Goal: Task Accomplishment & Management: Use online tool/utility

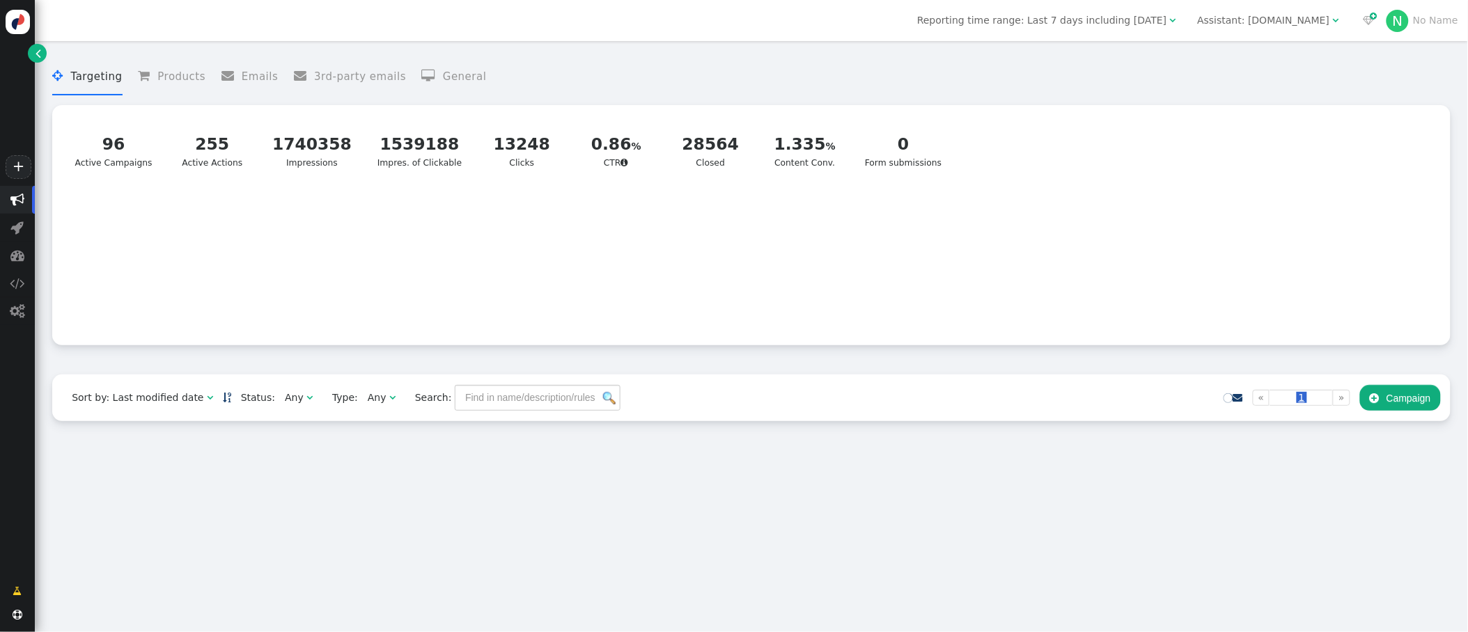
click at [1239, 19] on div "Assistant: [DOMAIN_NAME]" at bounding box center [1264, 20] width 132 height 15
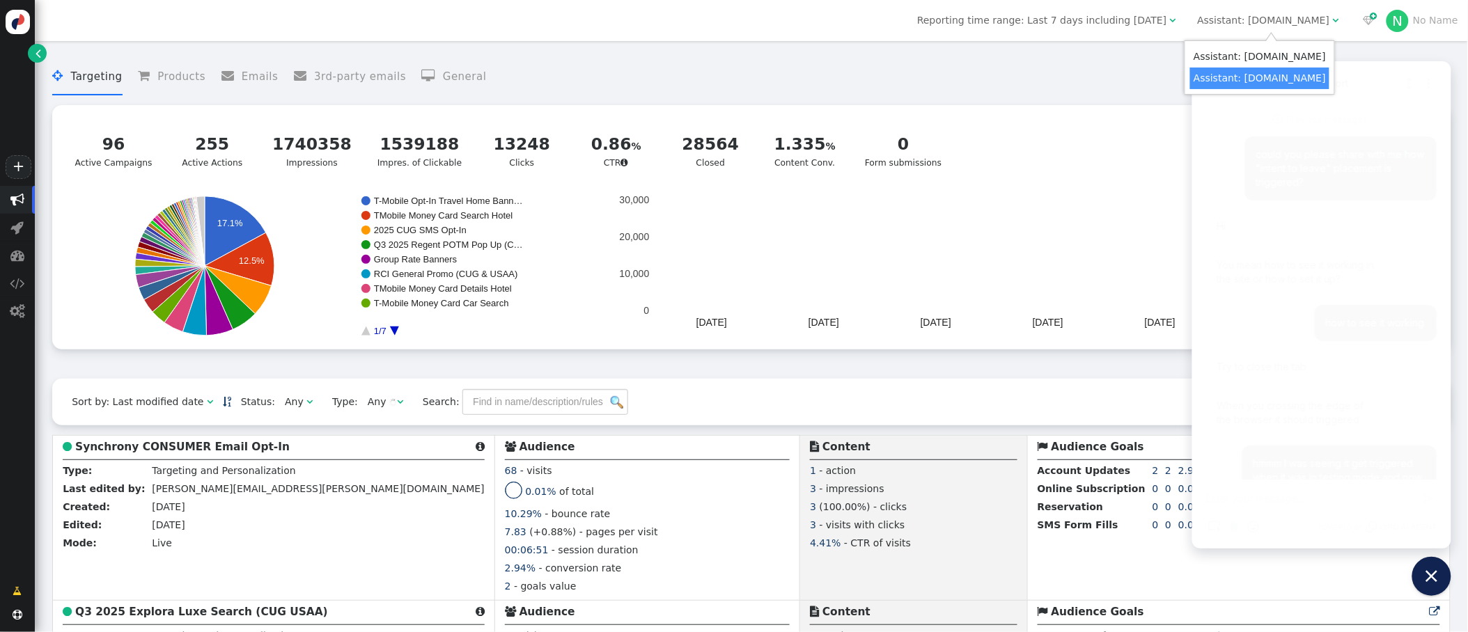
scroll to position [1698, 0]
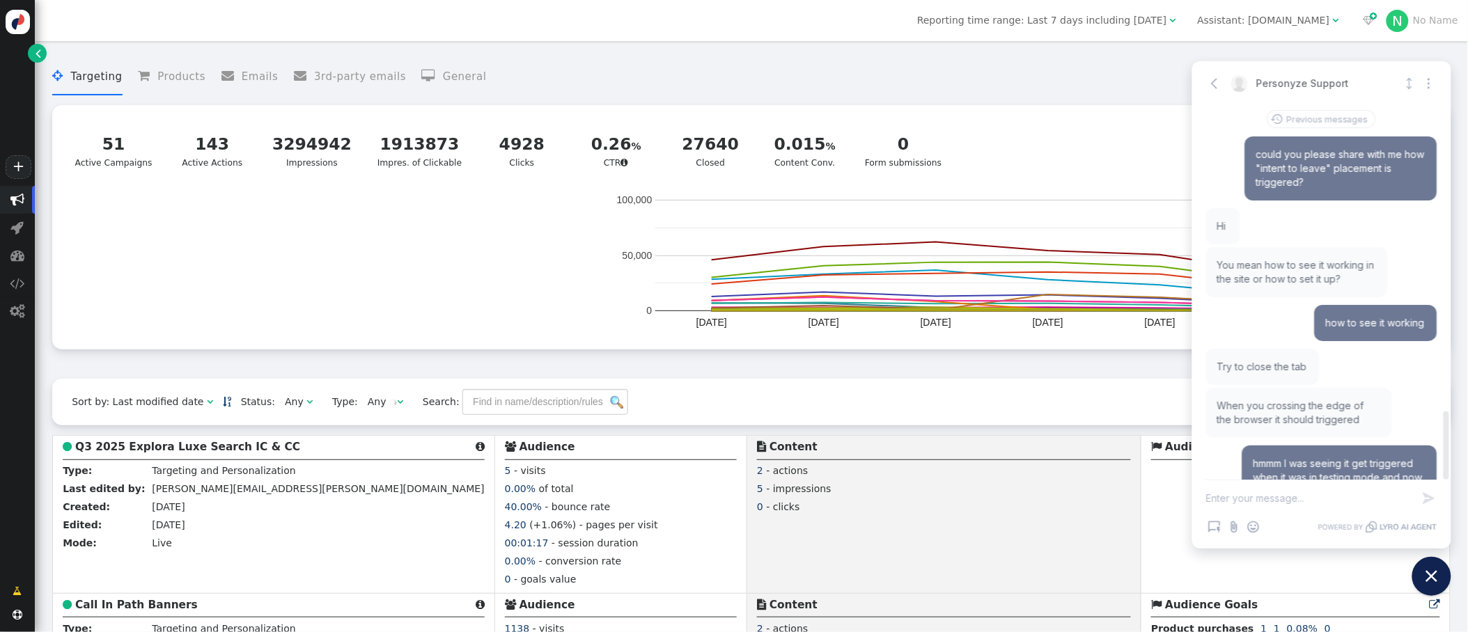
scroll to position [1698, 0]
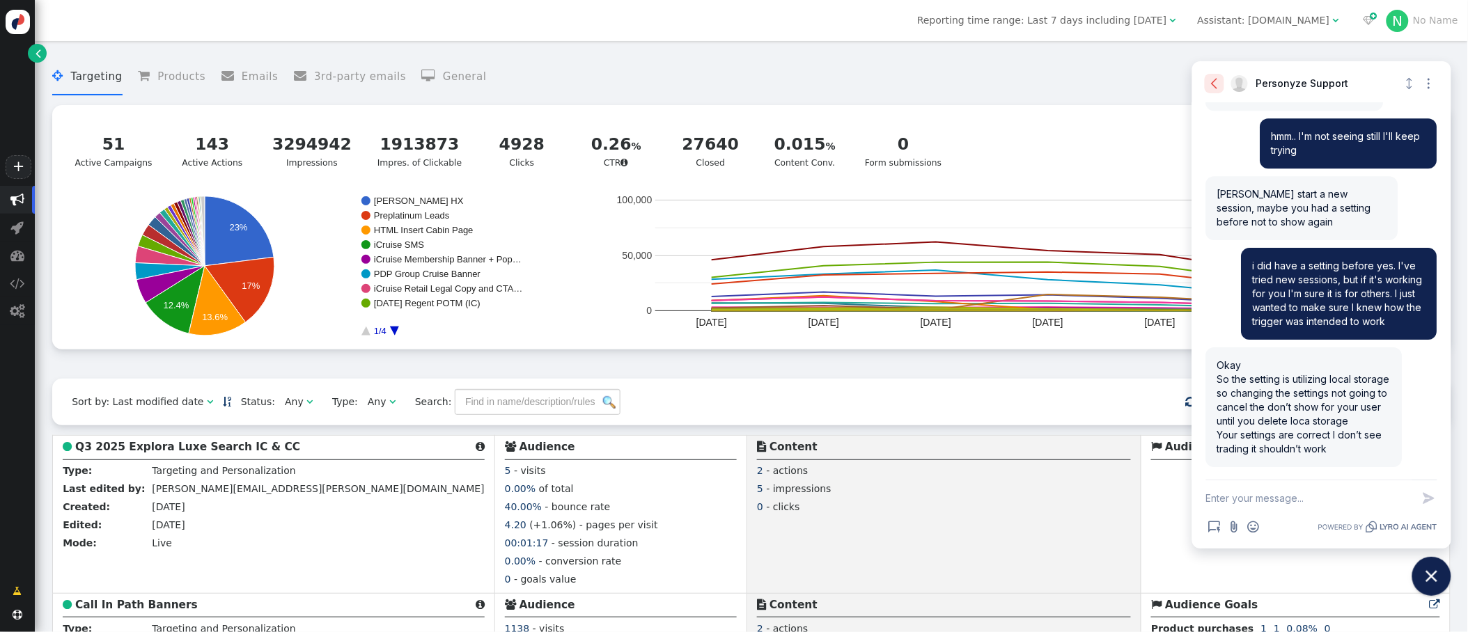
click at [1216, 84] on icon "button" at bounding box center [1214, 84] width 14 height 14
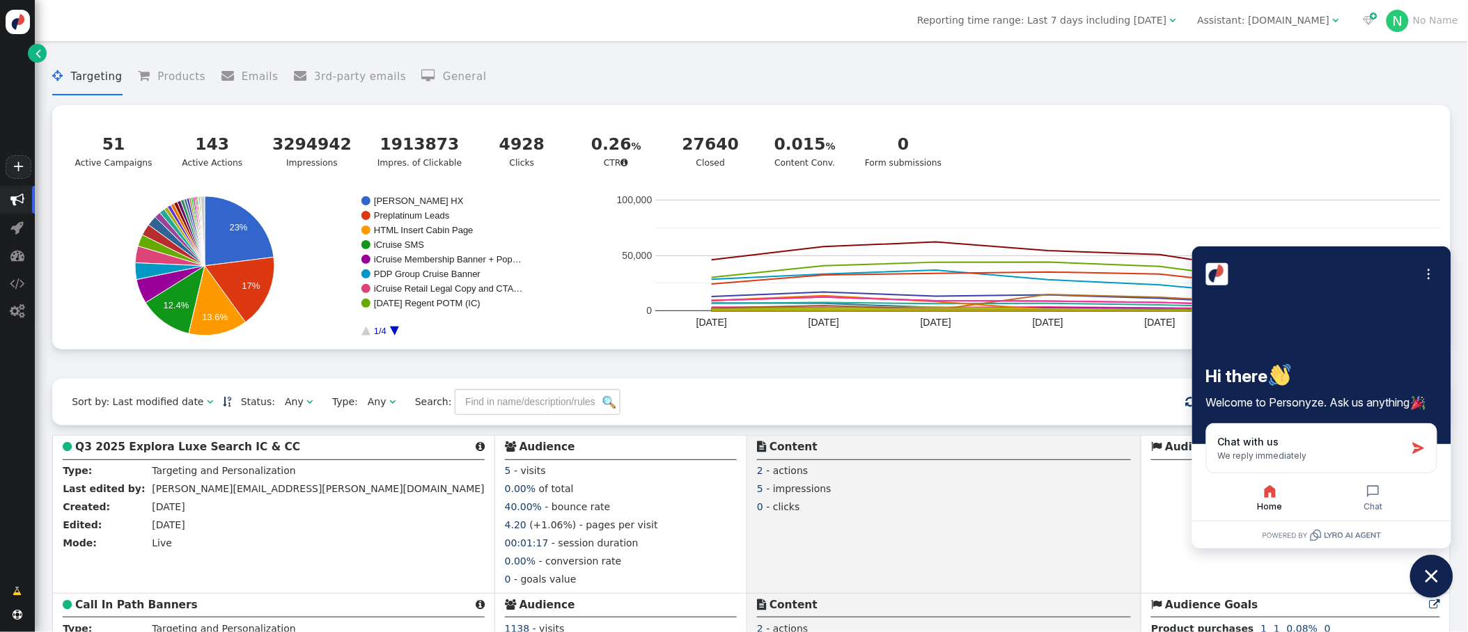
click at [1433, 579] on icon "Close chat widget" at bounding box center [1431, 576] width 13 height 13
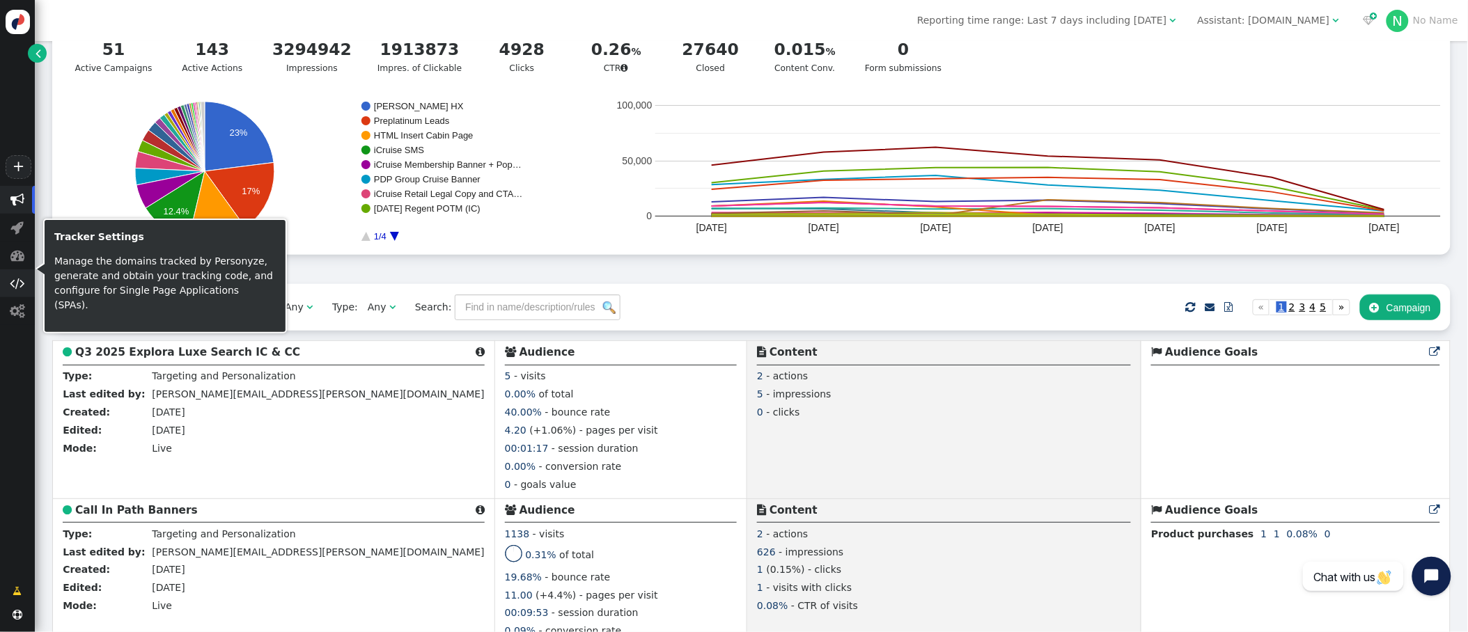
scroll to position [21, 0]
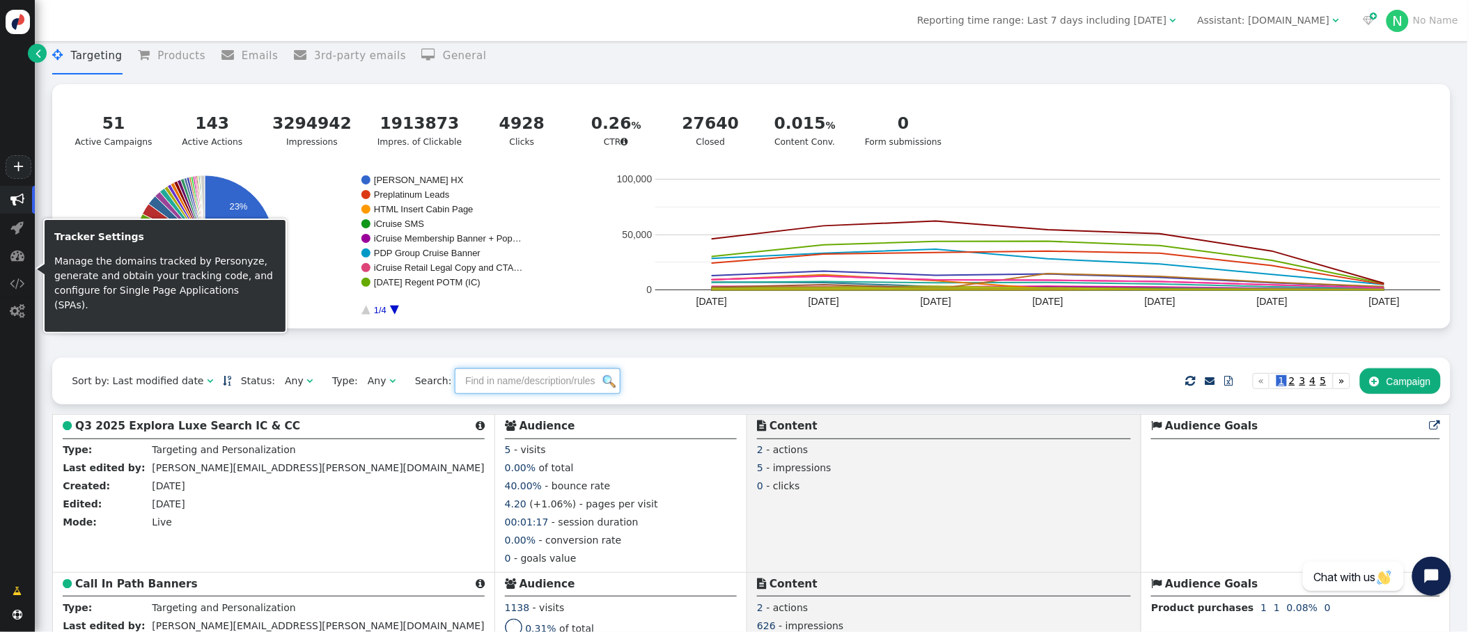
click at [524, 384] on input "text" at bounding box center [538, 380] width 166 height 25
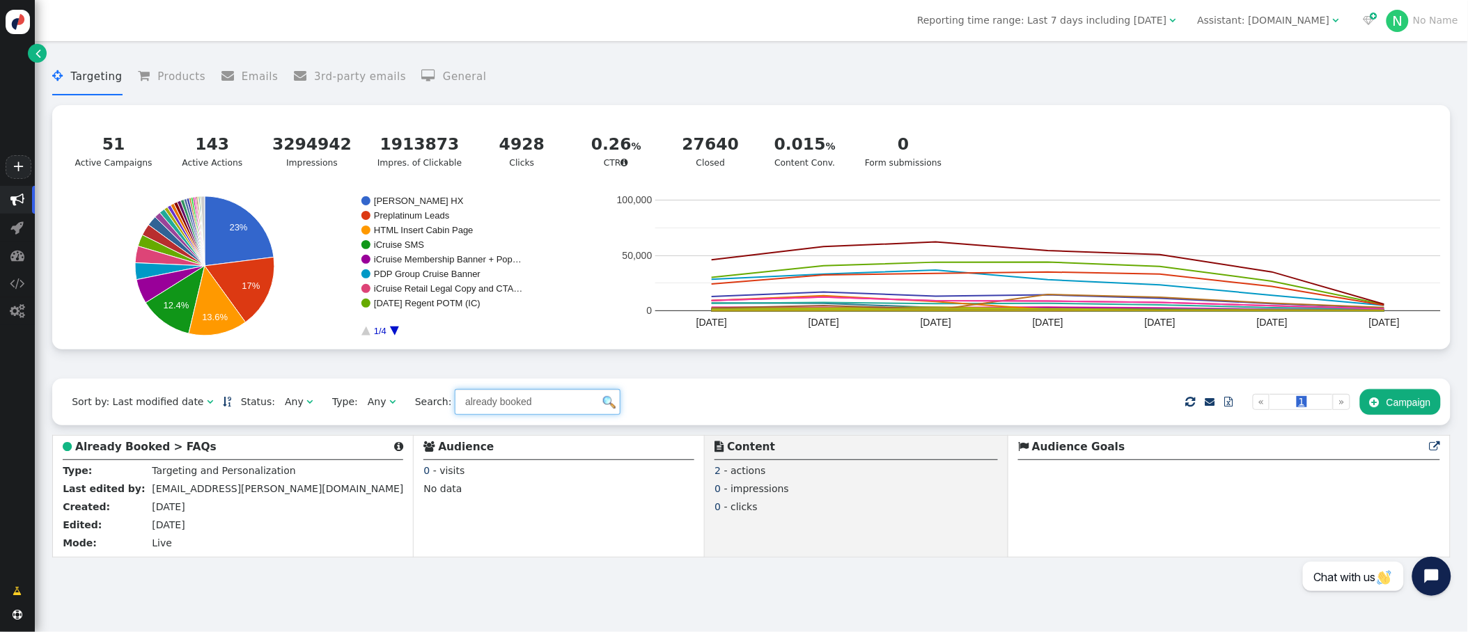
scroll to position [0, 0]
type input "already booked"
click at [119, 449] on b "Already Booked > FAQs" at bounding box center [145, 447] width 141 height 13
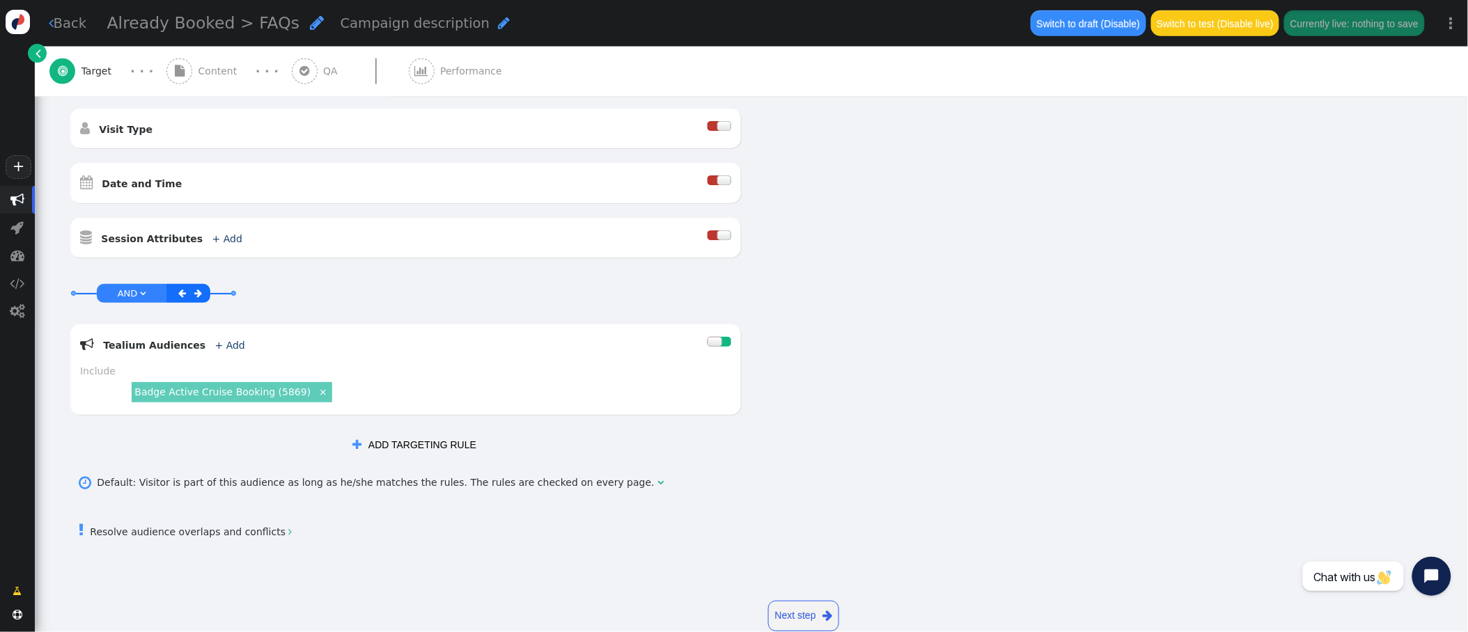
scroll to position [516, 0]
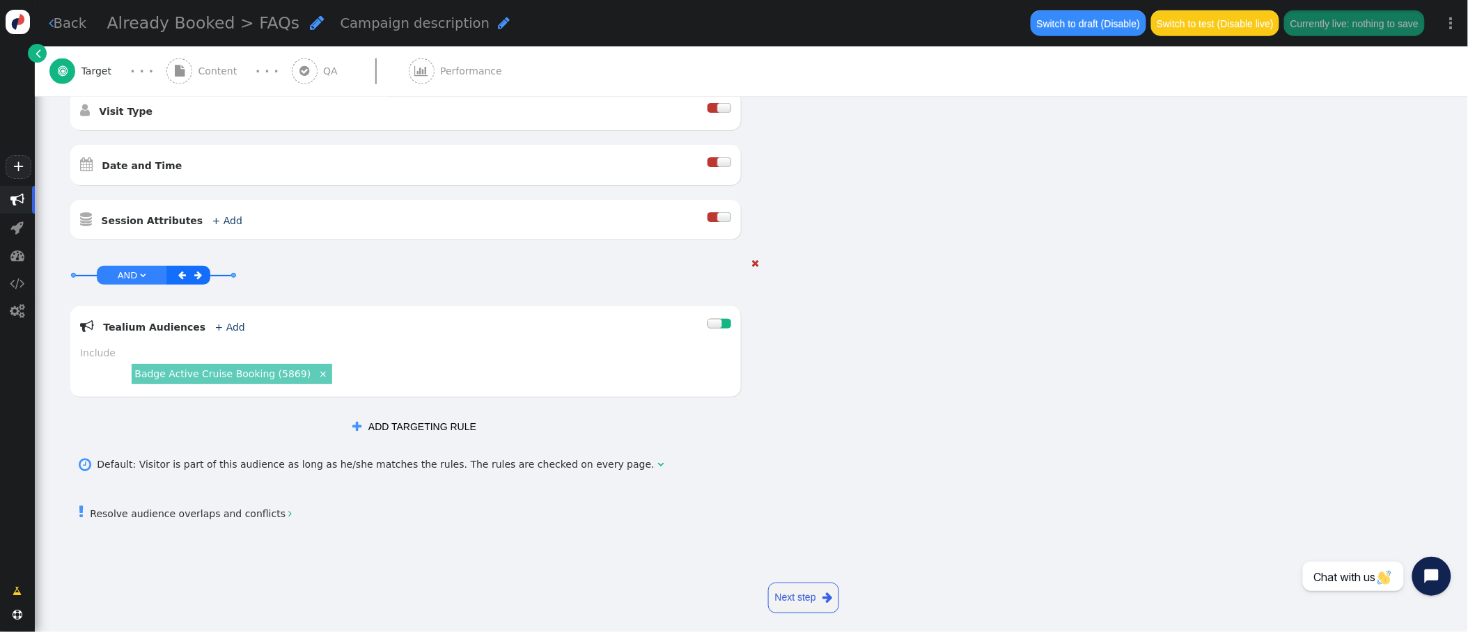
click at [269, 374] on link "Badge Active Cruise Booking (5869)" at bounding box center [222, 373] width 176 height 11
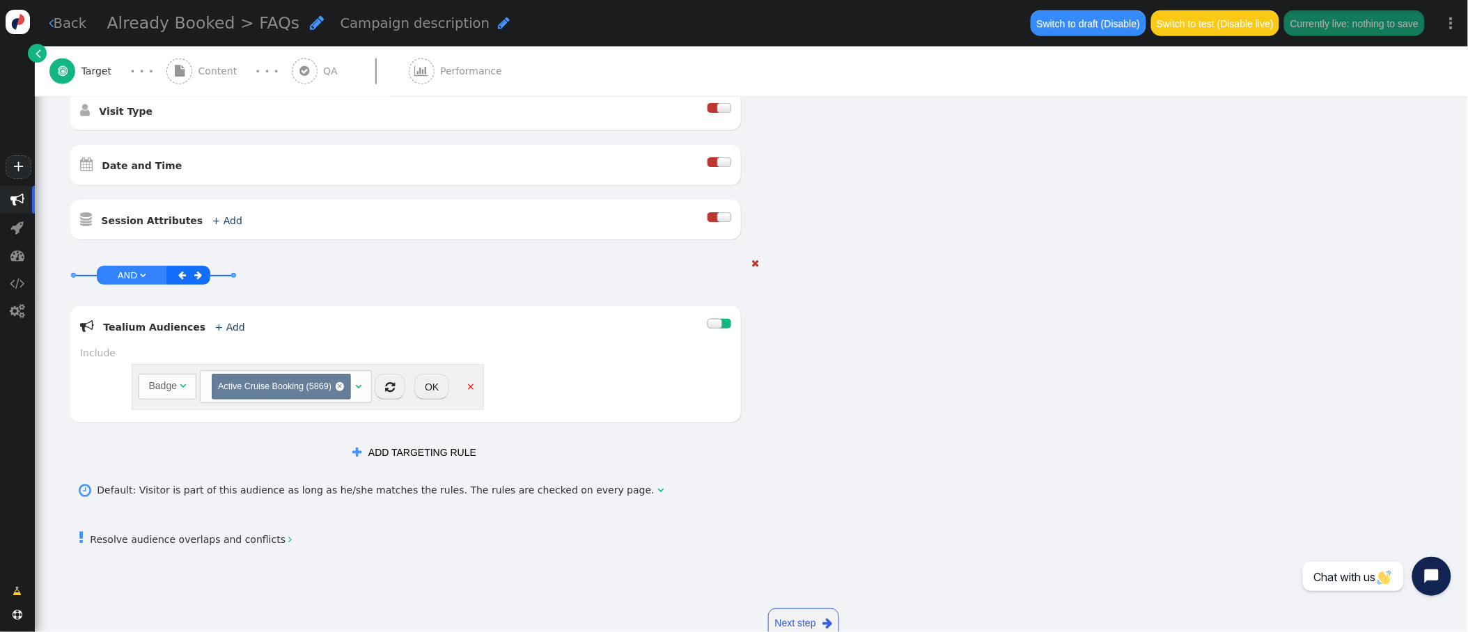
click at [253, 386] on span "Active Cruise Booking (5869)" at bounding box center [274, 387] width 113 height 10
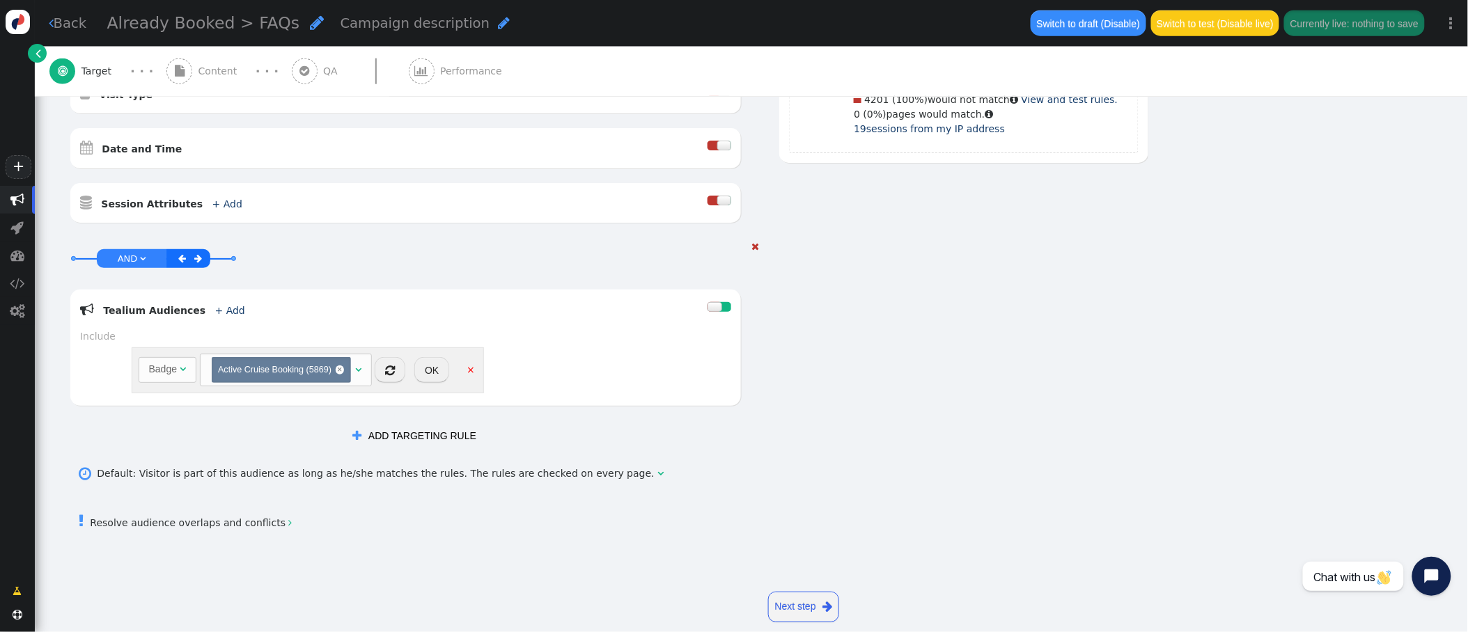
scroll to position [554, 0]
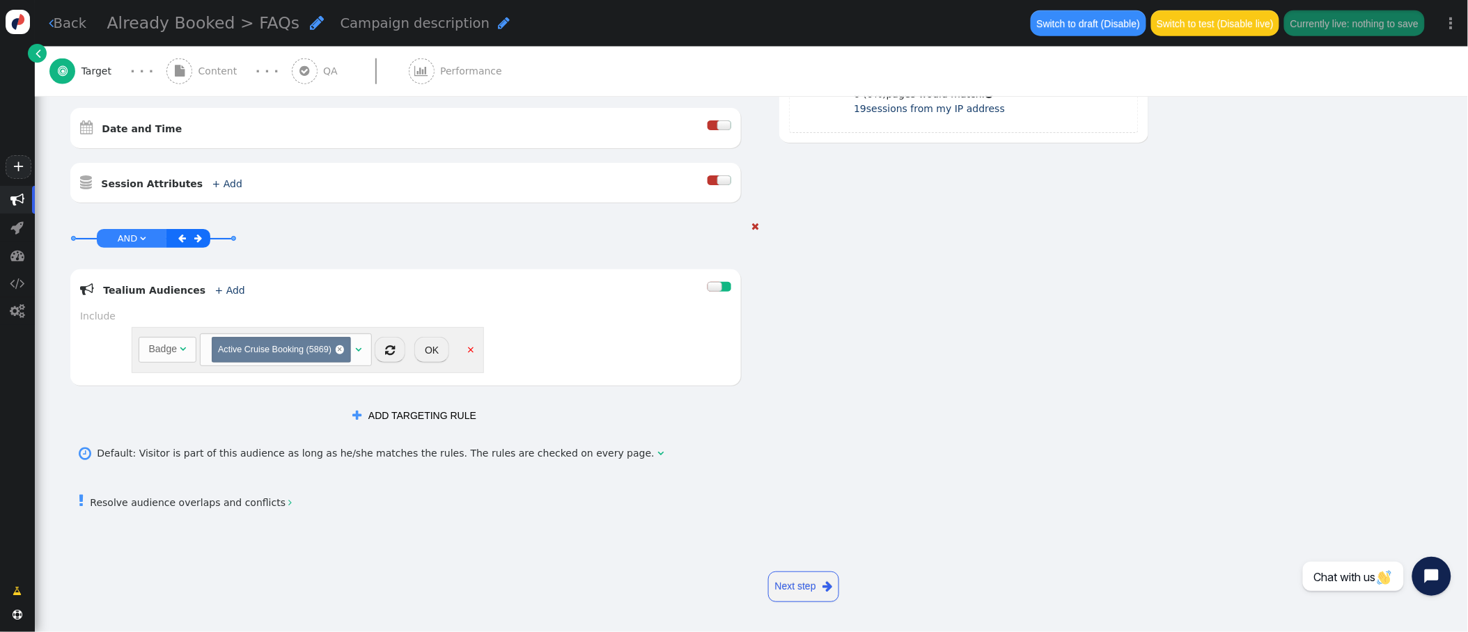
click at [281, 346] on span "Active Cruise Booking (5869)" at bounding box center [274, 350] width 113 height 10
click at [244, 351] on span "Active Cruise Booking (5869)" at bounding box center [274, 350] width 113 height 10
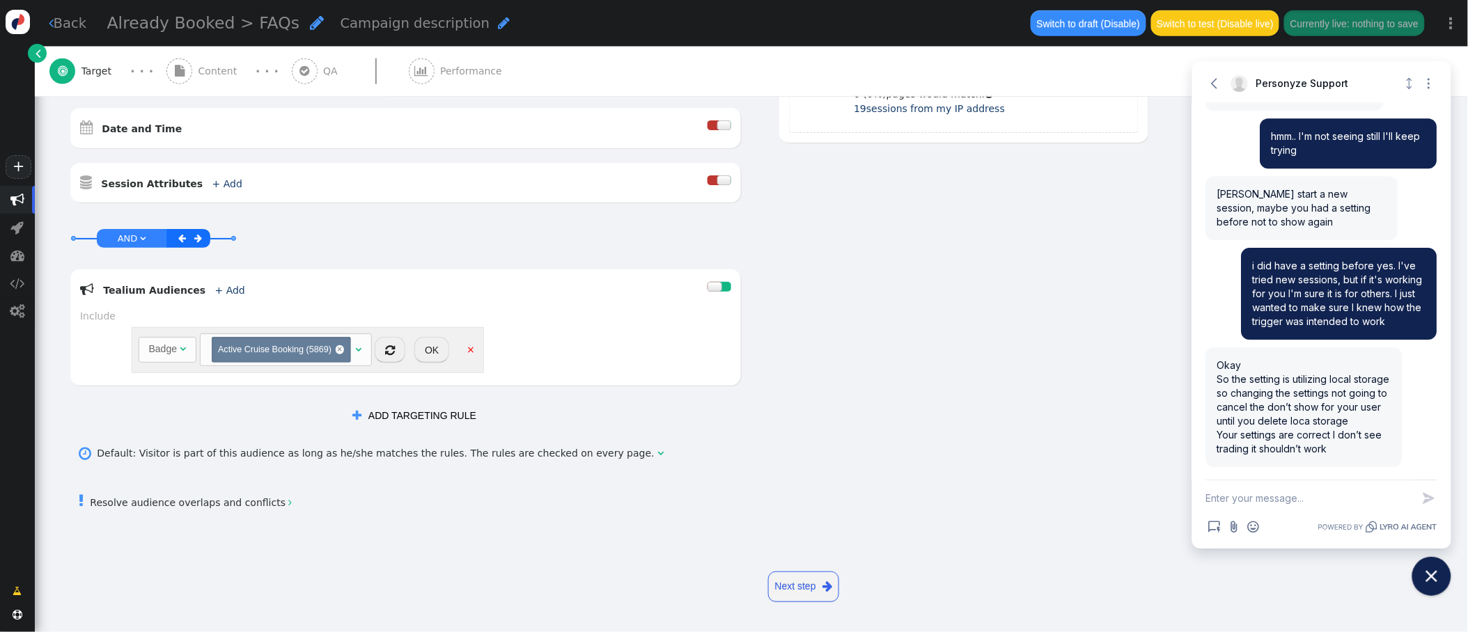
scroll to position [1698, 0]
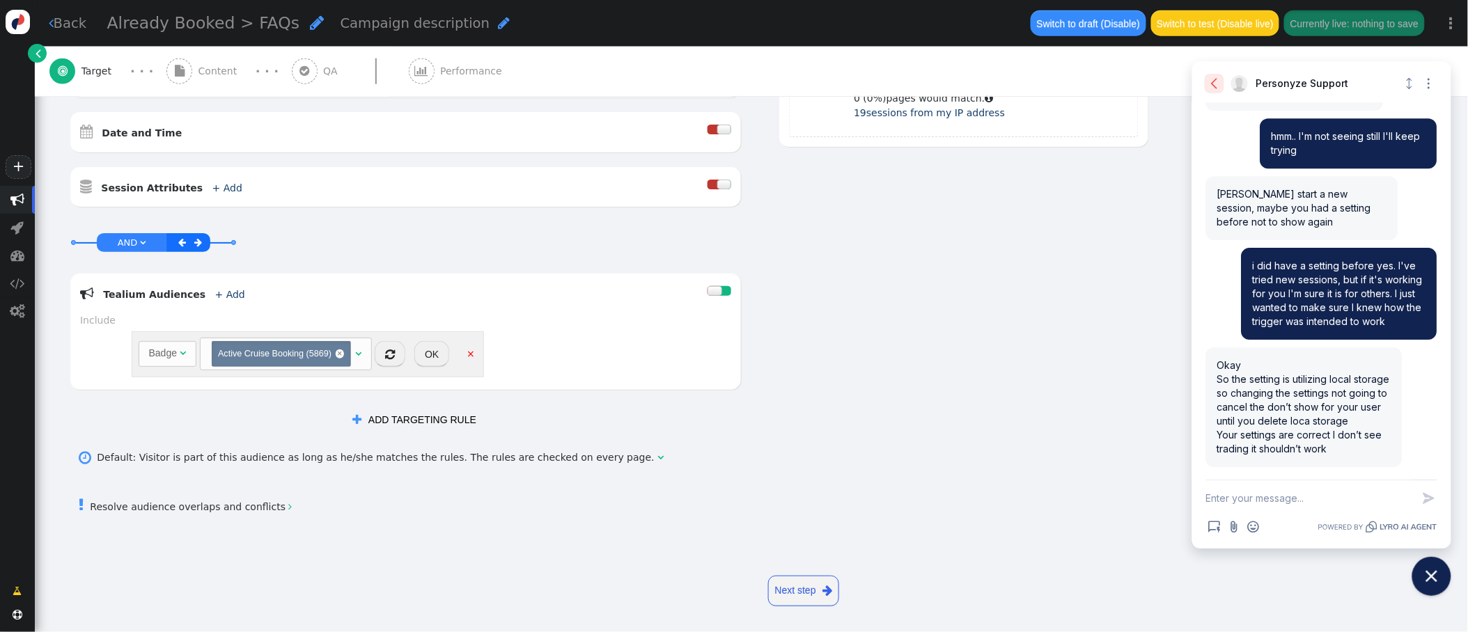
click at [1214, 85] on icon "button" at bounding box center [1214, 84] width 14 height 14
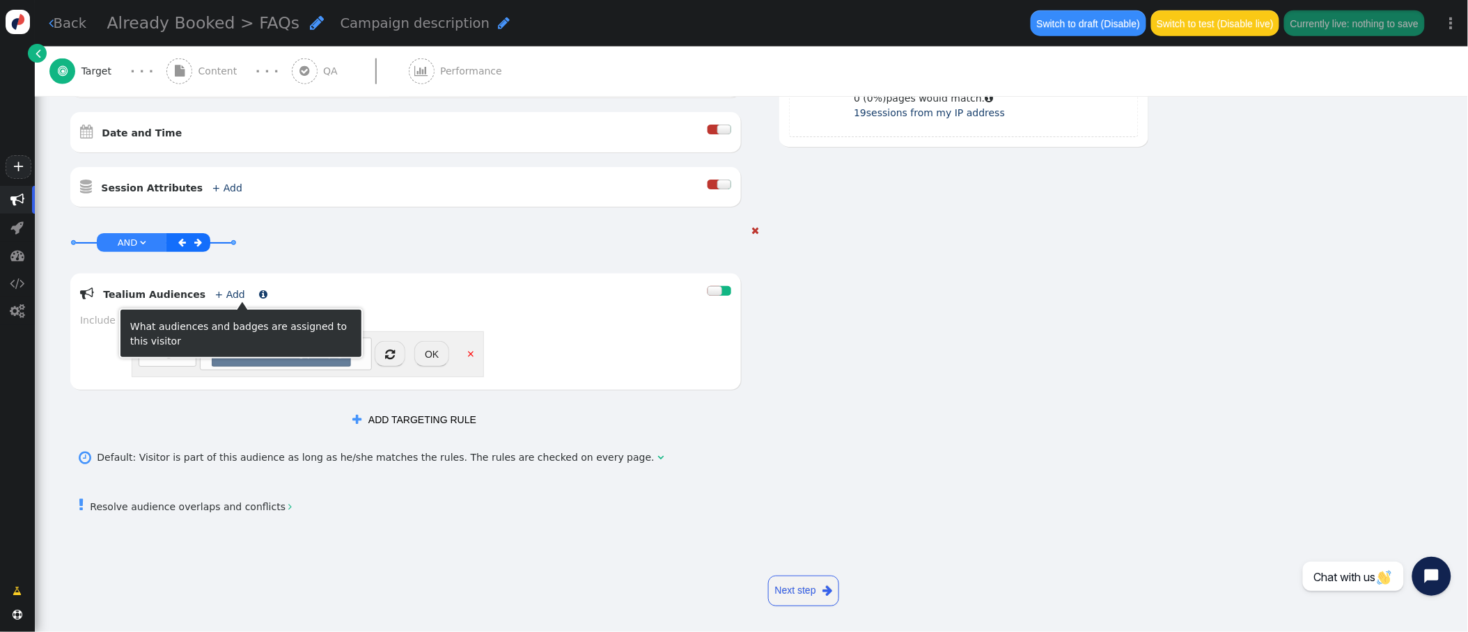
click at [217, 295] on link "+ Add" at bounding box center [230, 294] width 30 height 11
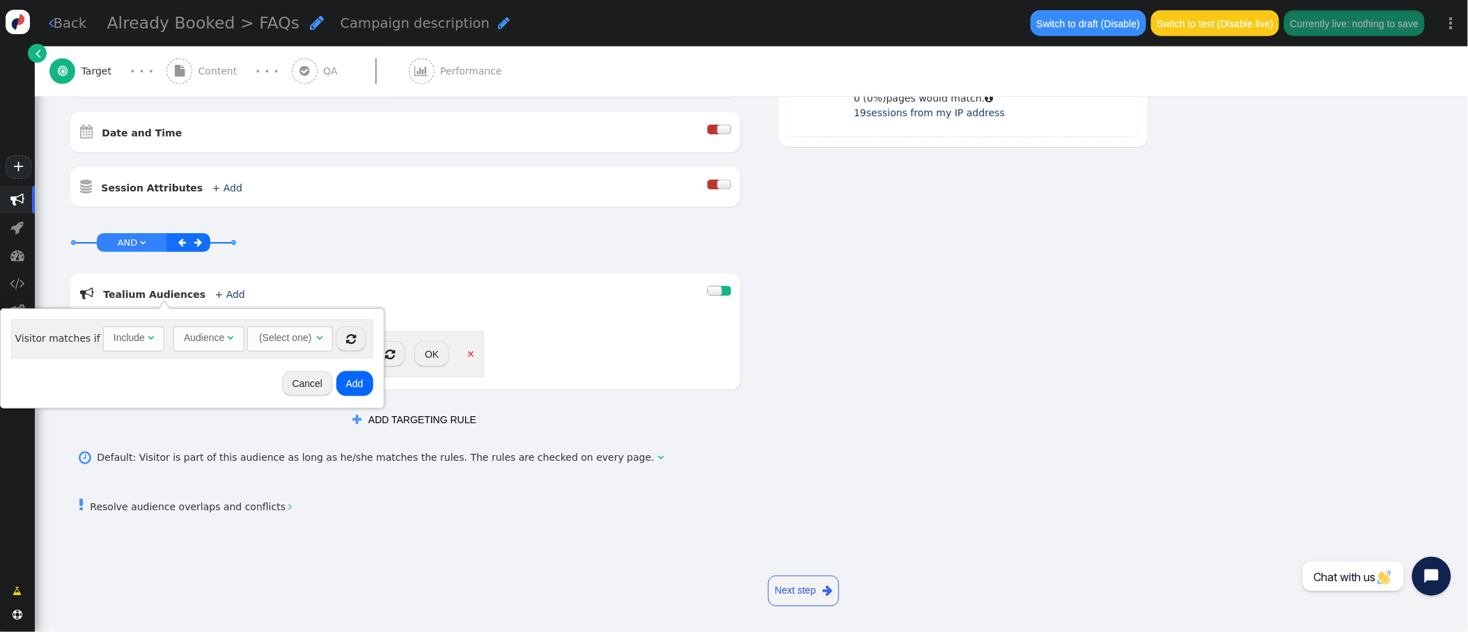
click at [221, 333] on div "Audience" at bounding box center [206, 338] width 44 height 15
drag, startPoint x: 200, startPoint y: 402, endPoint x: 217, endPoint y: 391, distance: 21.1
click at [311, 338] on span "(Select one) " at bounding box center [278, 339] width 86 height 25
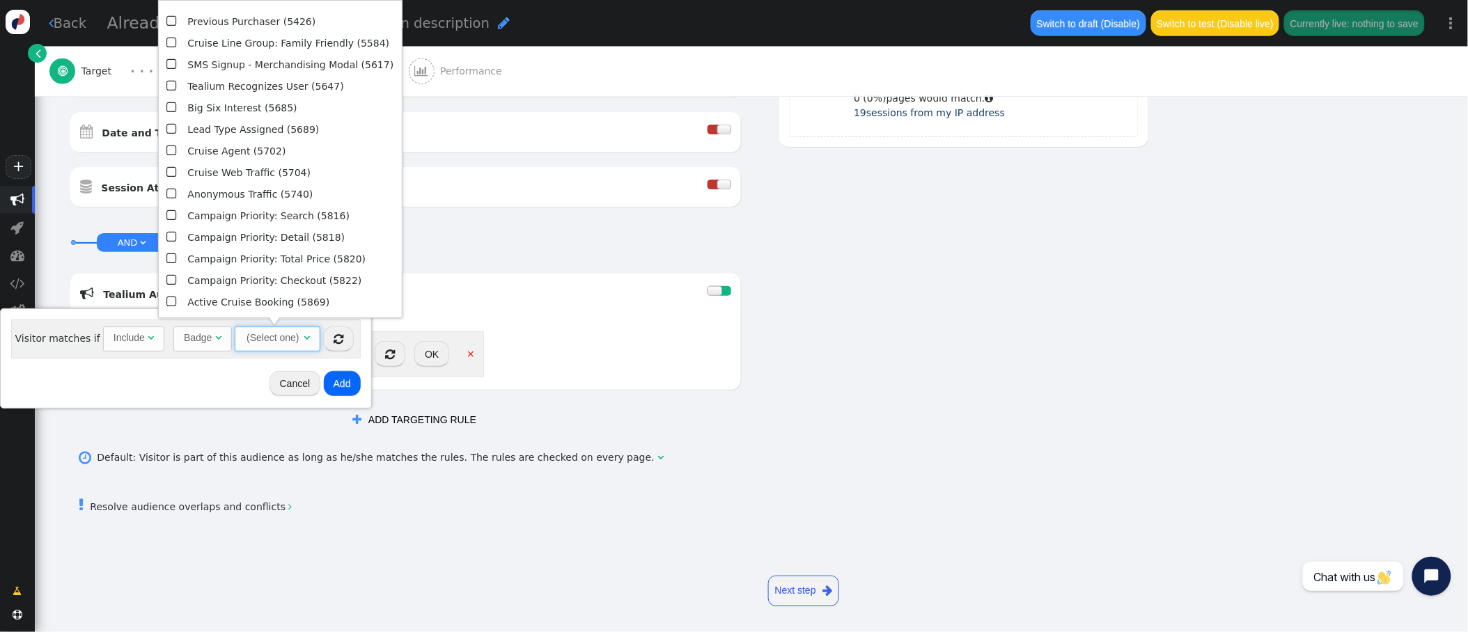
scroll to position [211, 0]
click at [304, 386] on button "Cancel" at bounding box center [295, 383] width 52 height 25
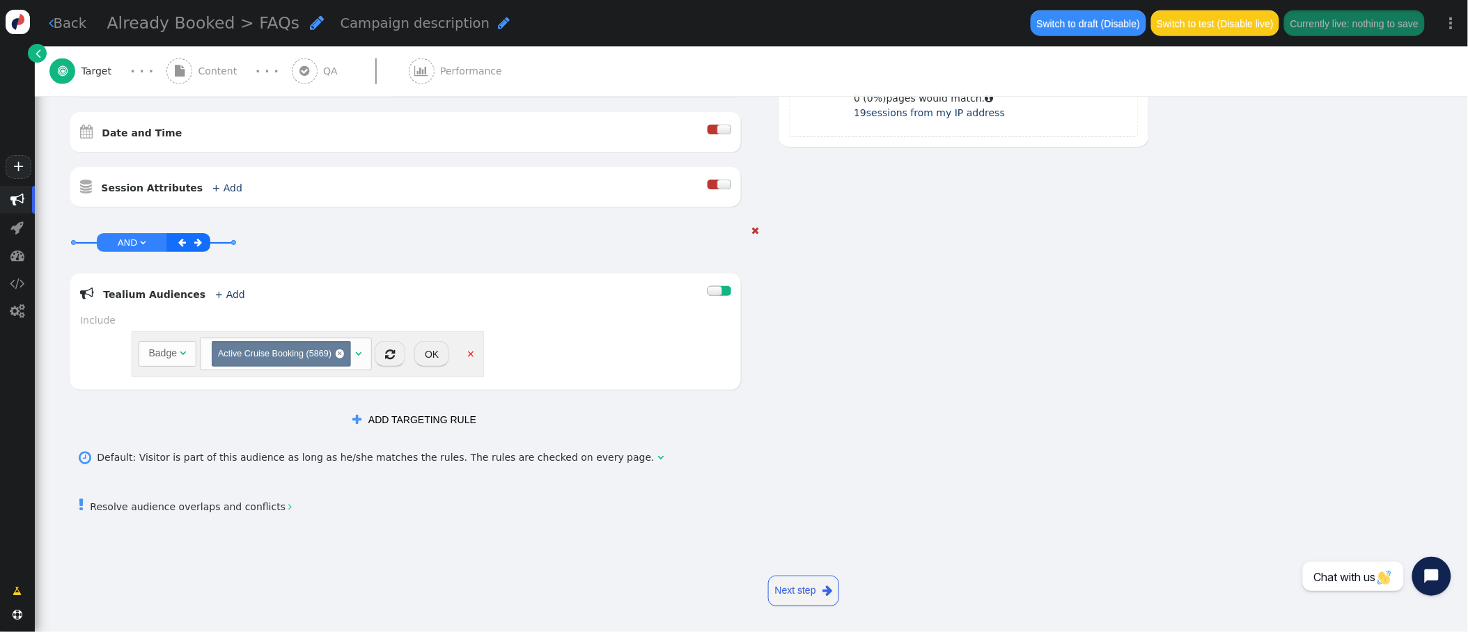
click at [573, 304] on div " Tealium Audiences + Add " at bounding box center [393, 293] width 627 height 20
click at [439, 350] on button "OK" at bounding box center [431, 353] width 35 height 25
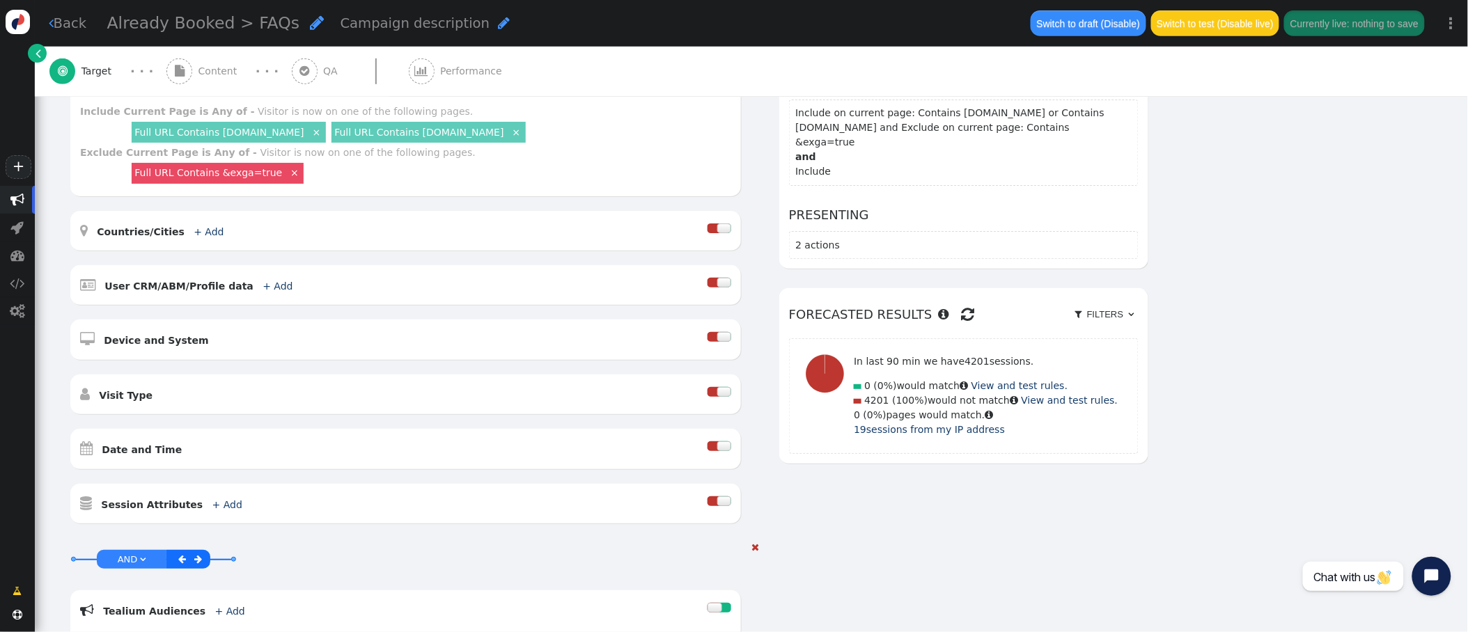
scroll to position [0, 0]
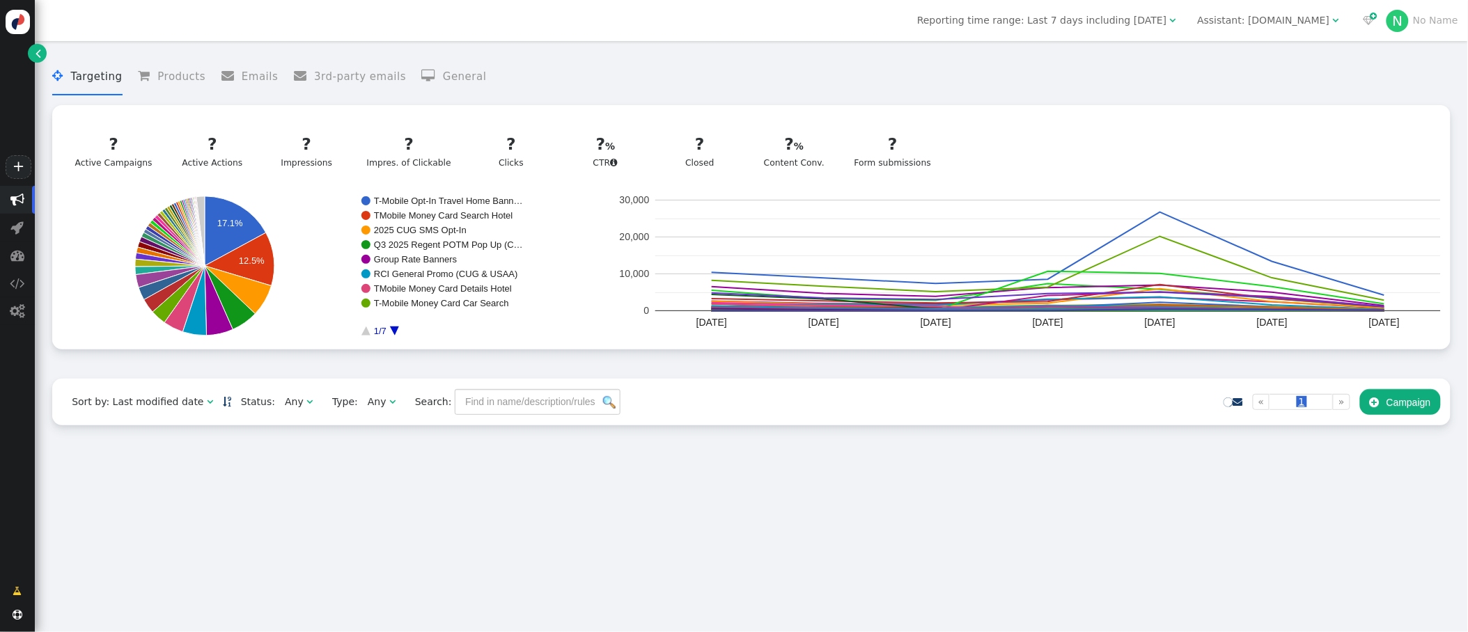
click at [1256, 22] on div "Assistant: [DOMAIN_NAME]" at bounding box center [1264, 20] width 132 height 15
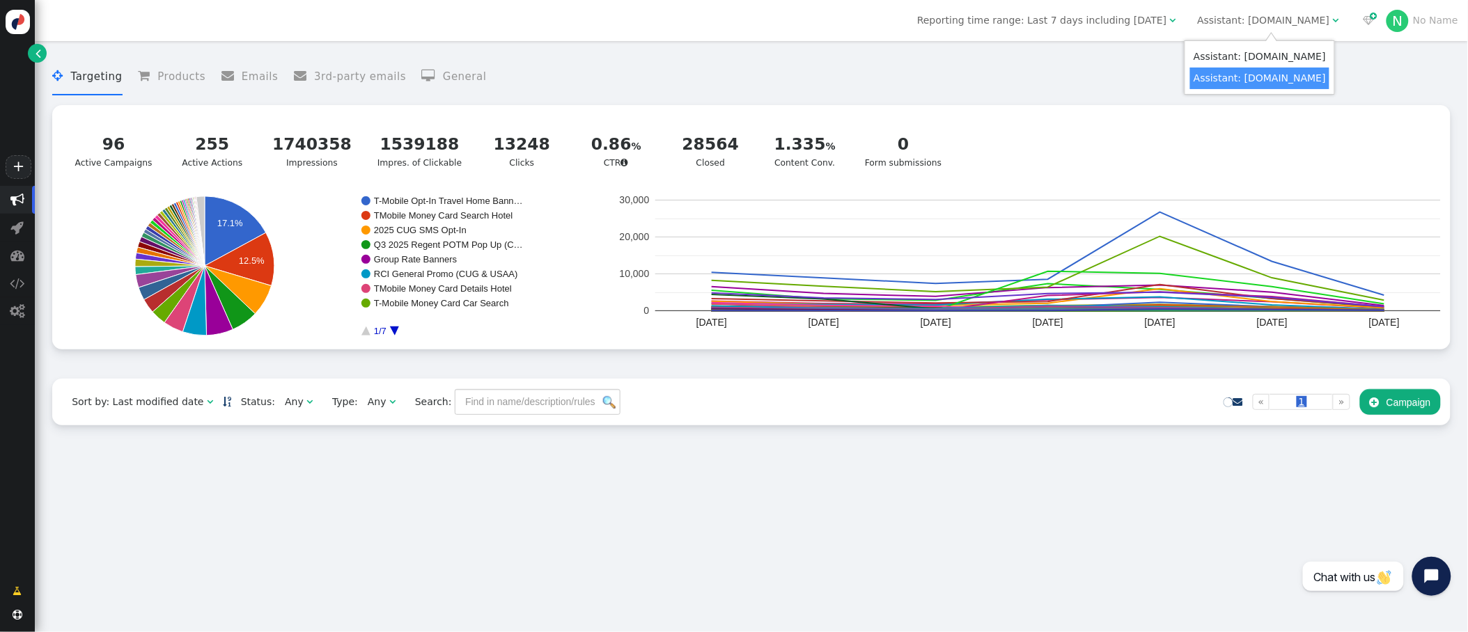
drag, startPoint x: 1223, startPoint y: 76, endPoint x: 613, endPoint y: 343, distance: 666.0
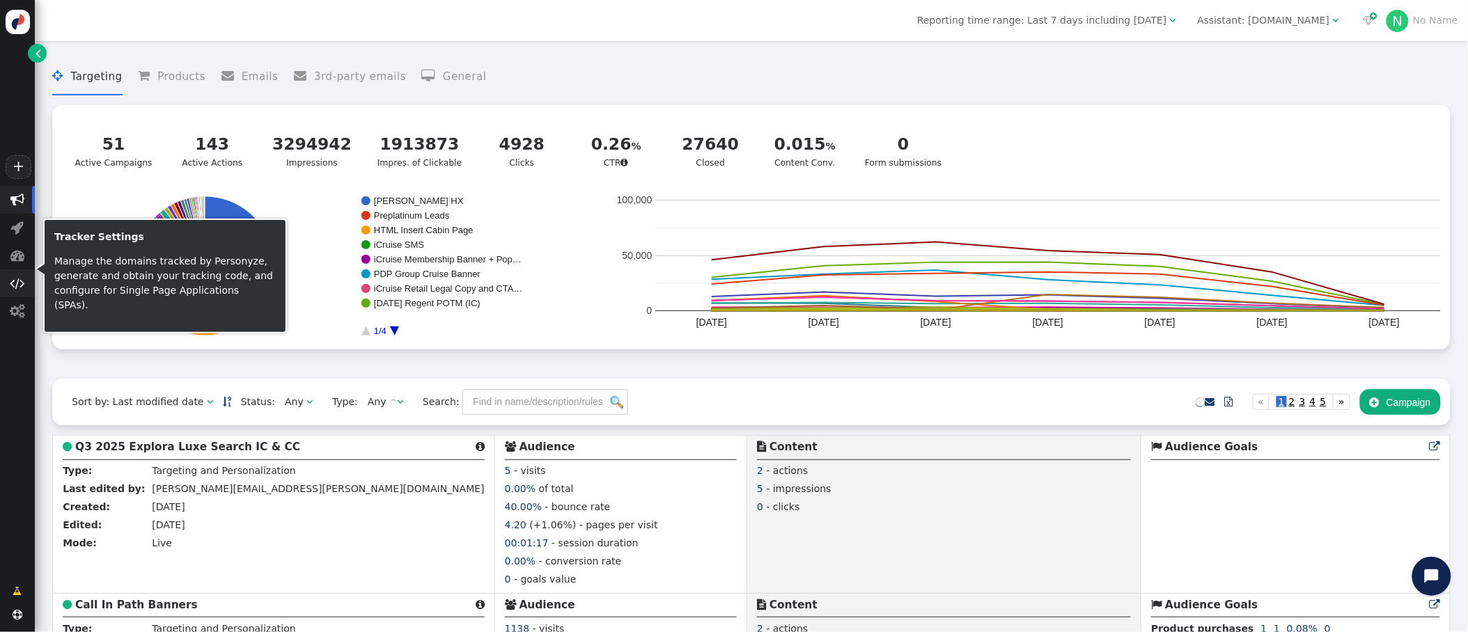
click at [16, 283] on span "" at bounding box center [17, 283] width 15 height 14
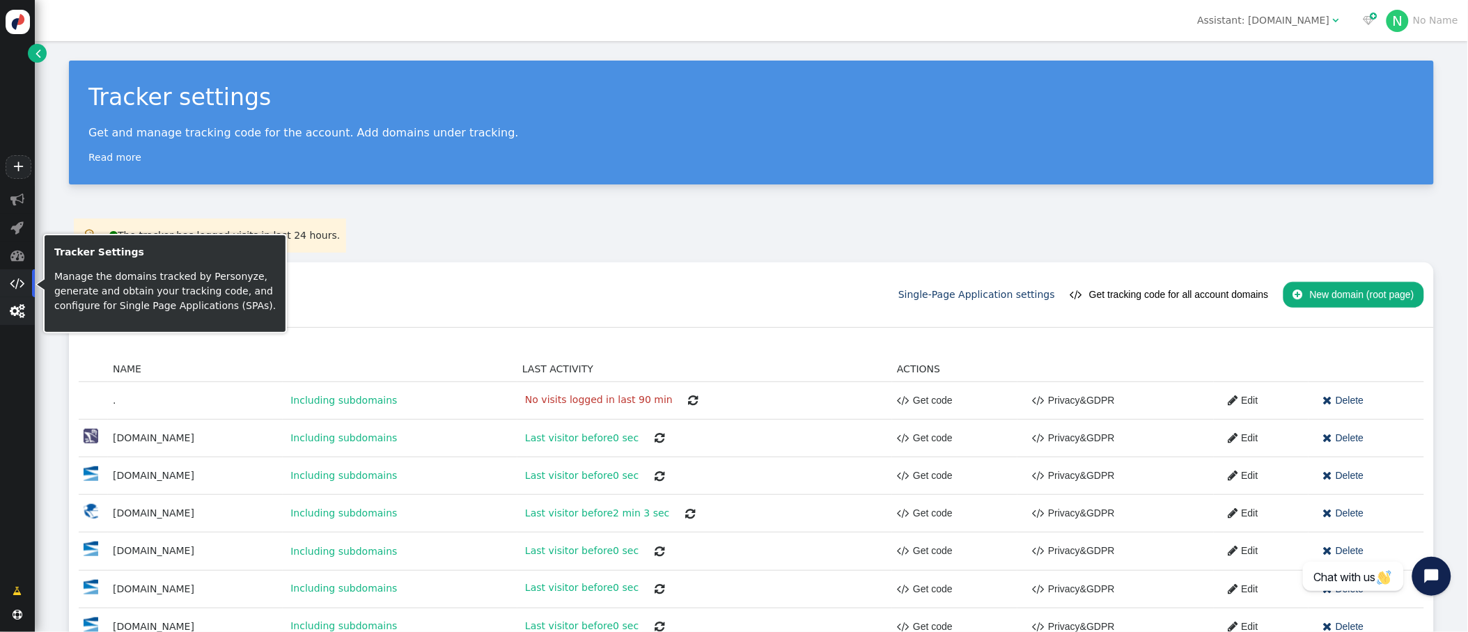
click at [15, 315] on span "" at bounding box center [17, 311] width 15 height 14
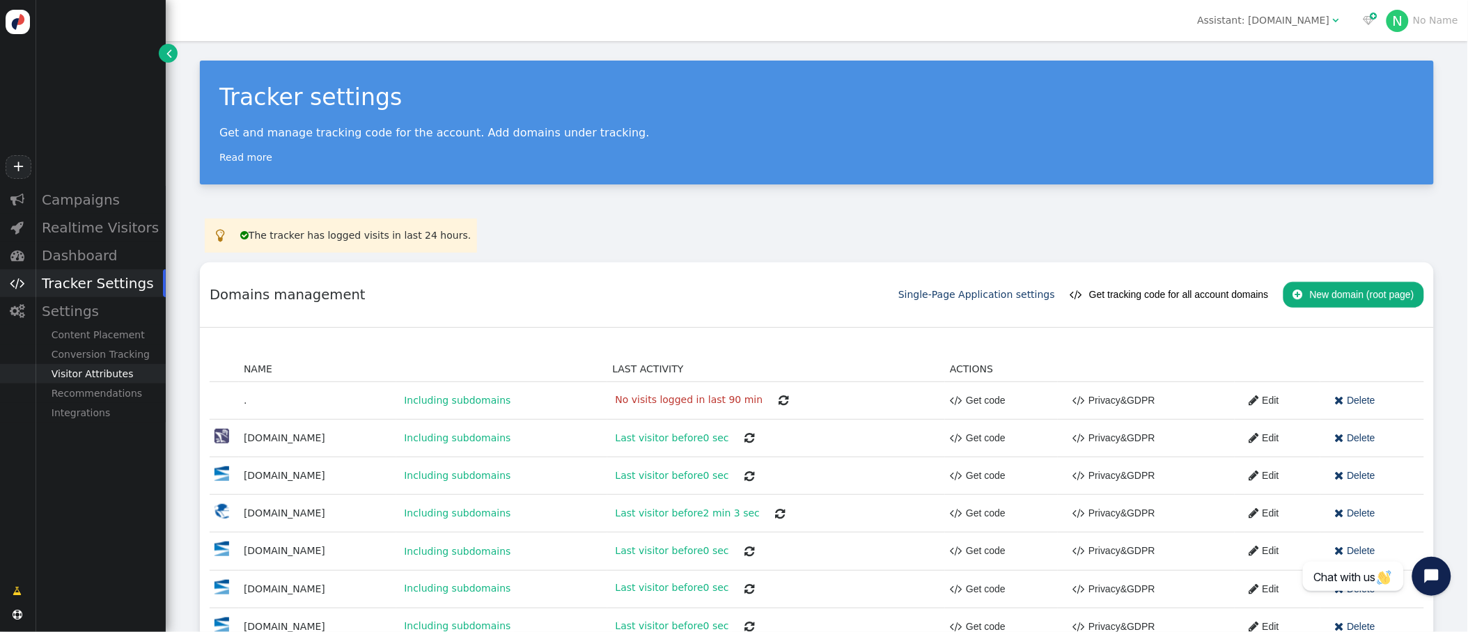
click at [106, 368] on div "Visitor Attributes" at bounding box center [100, 373] width 131 height 19
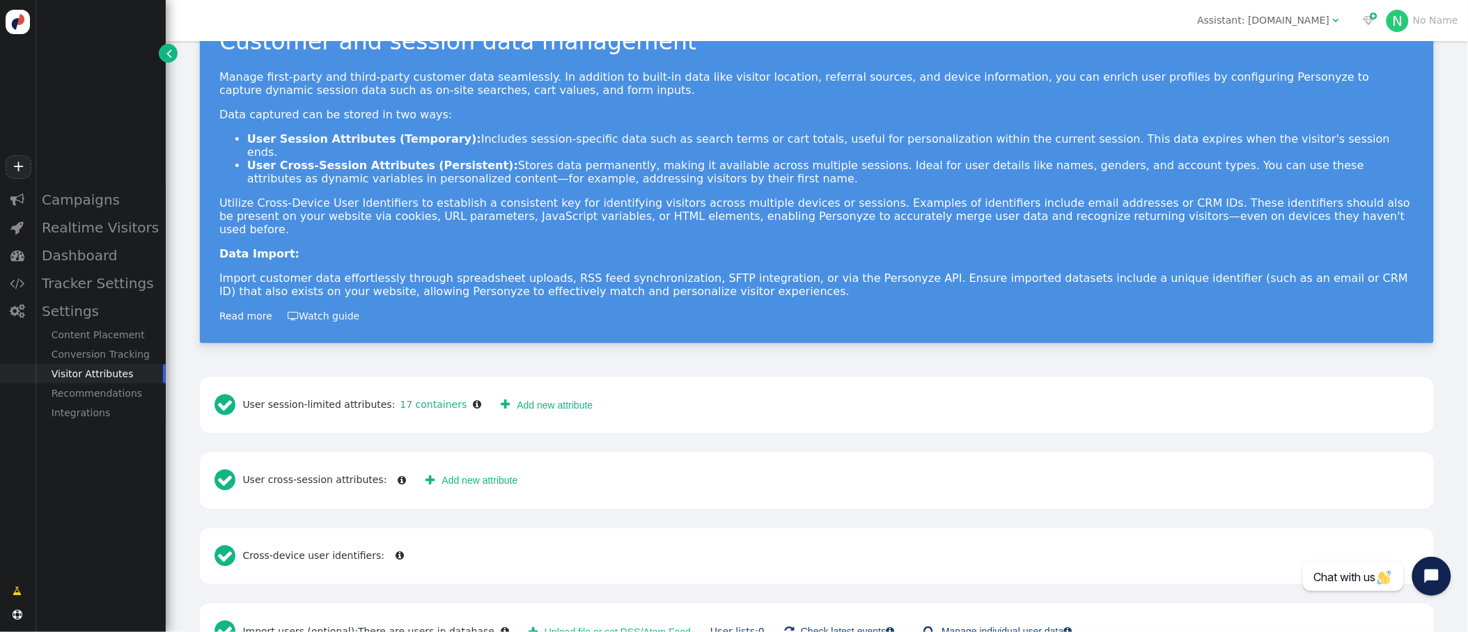
scroll to position [77, 0]
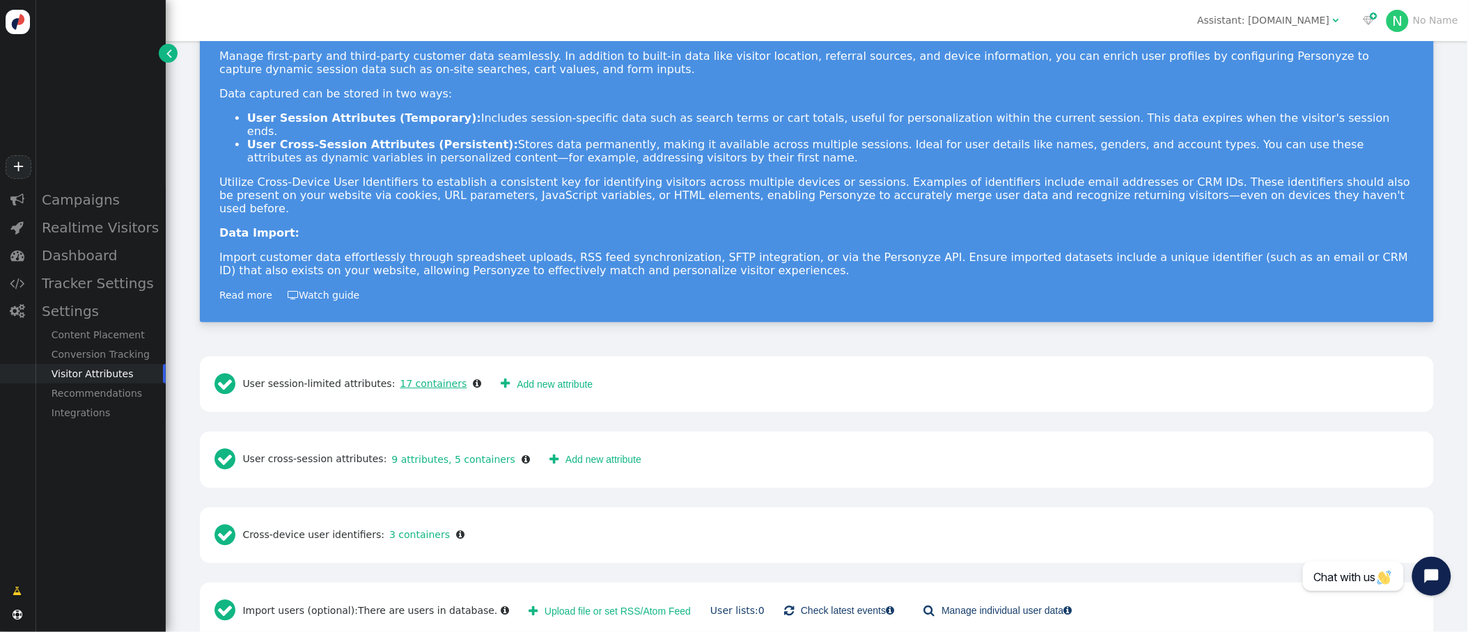
click at [417, 378] on link "17 containers" at bounding box center [431, 383] width 72 height 11
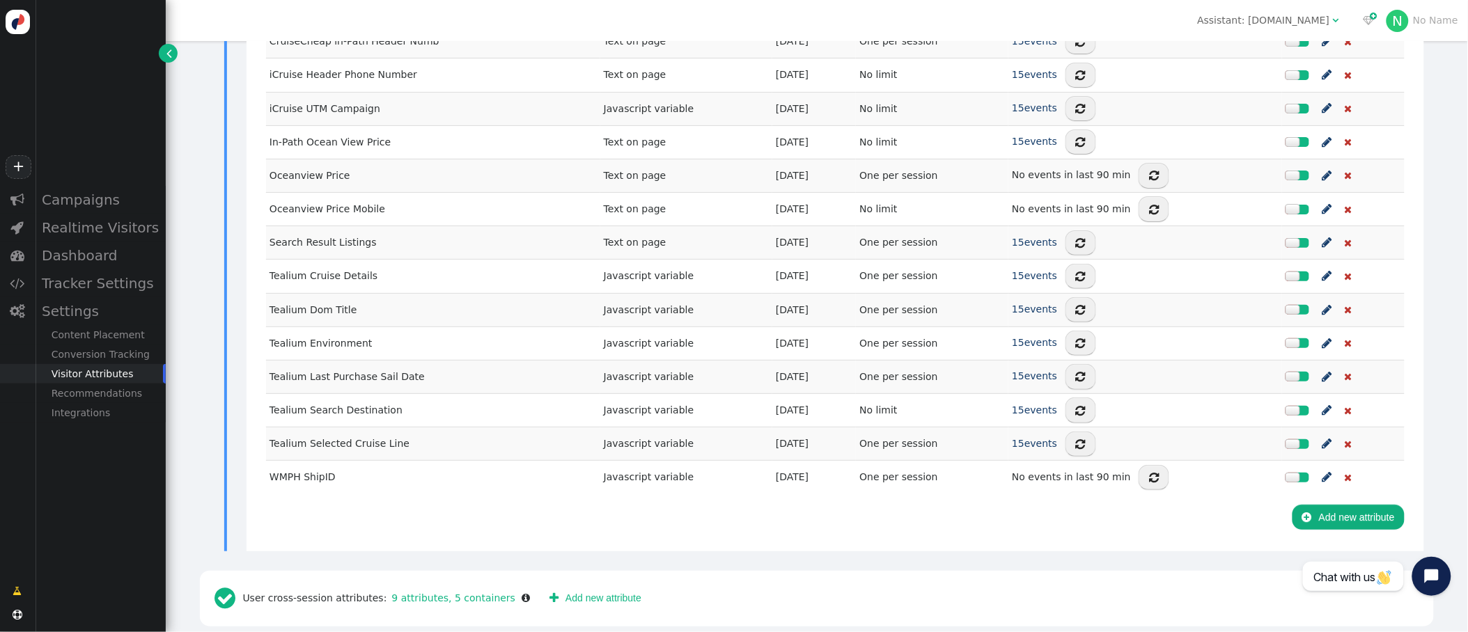
scroll to position [785, 0]
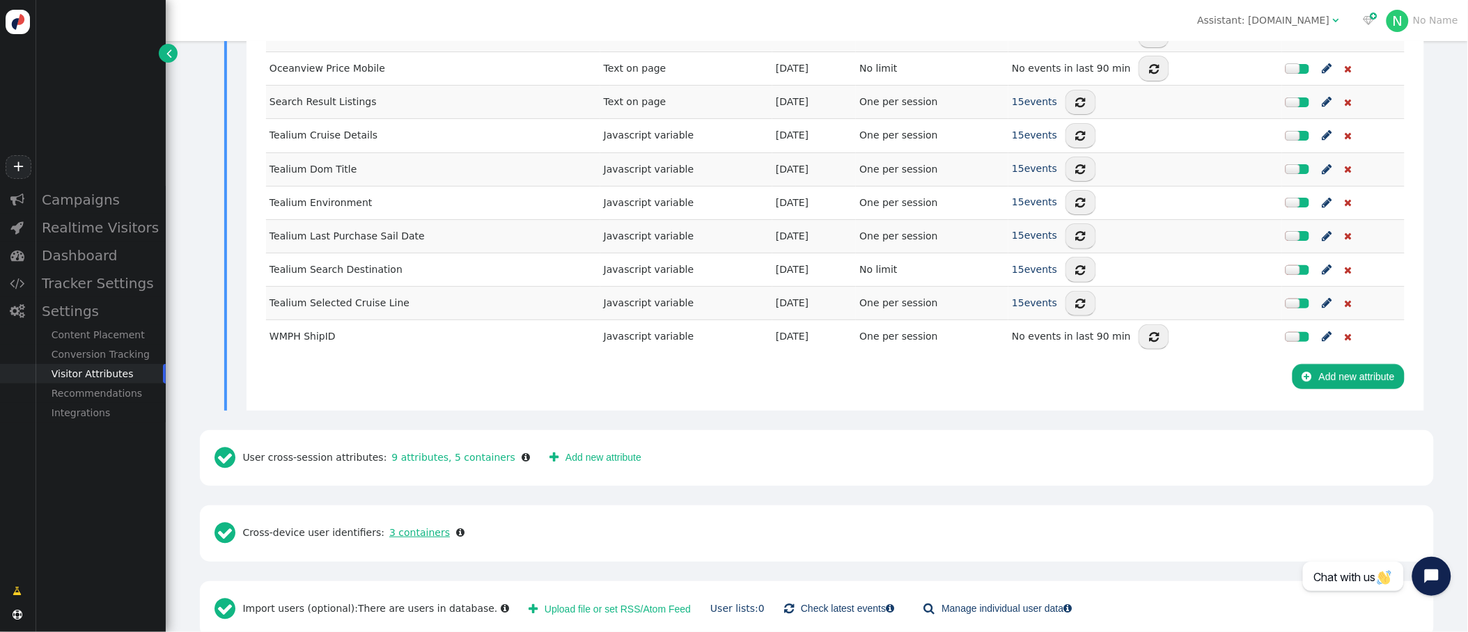
click at [416, 527] on link "3 containers" at bounding box center [416, 532] width 65 height 11
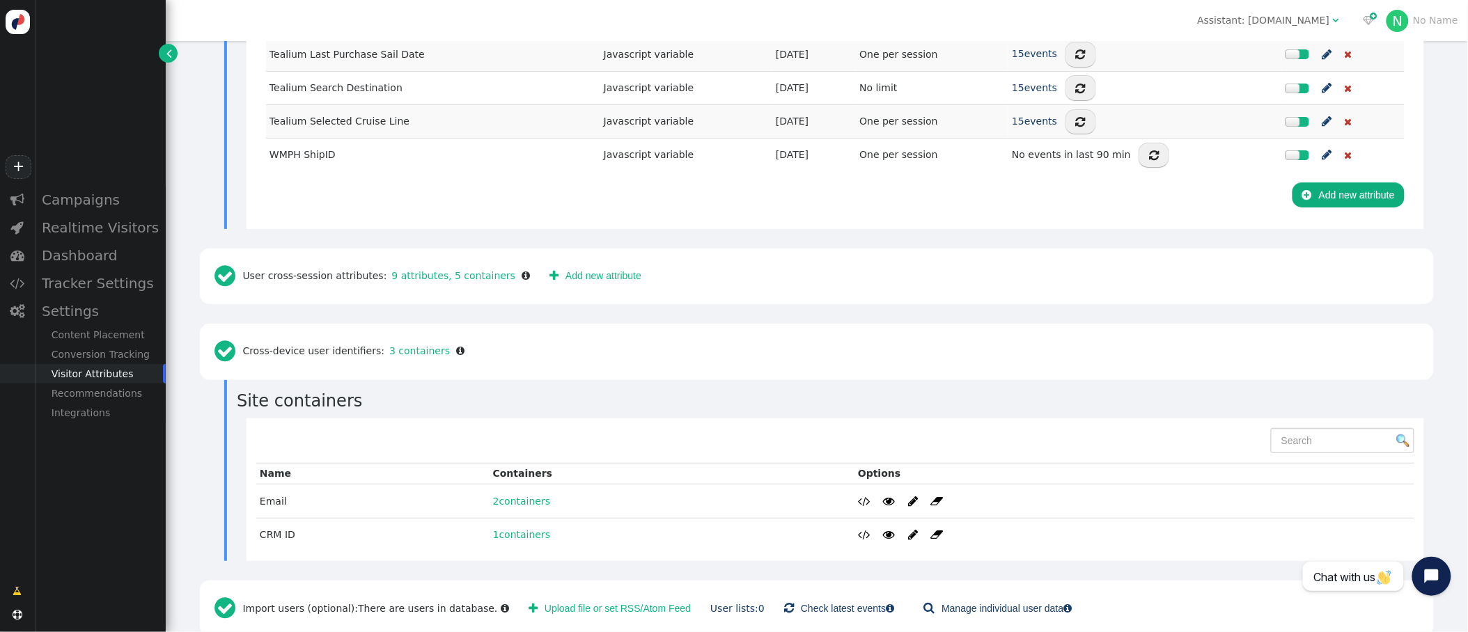
scroll to position [955, 0]
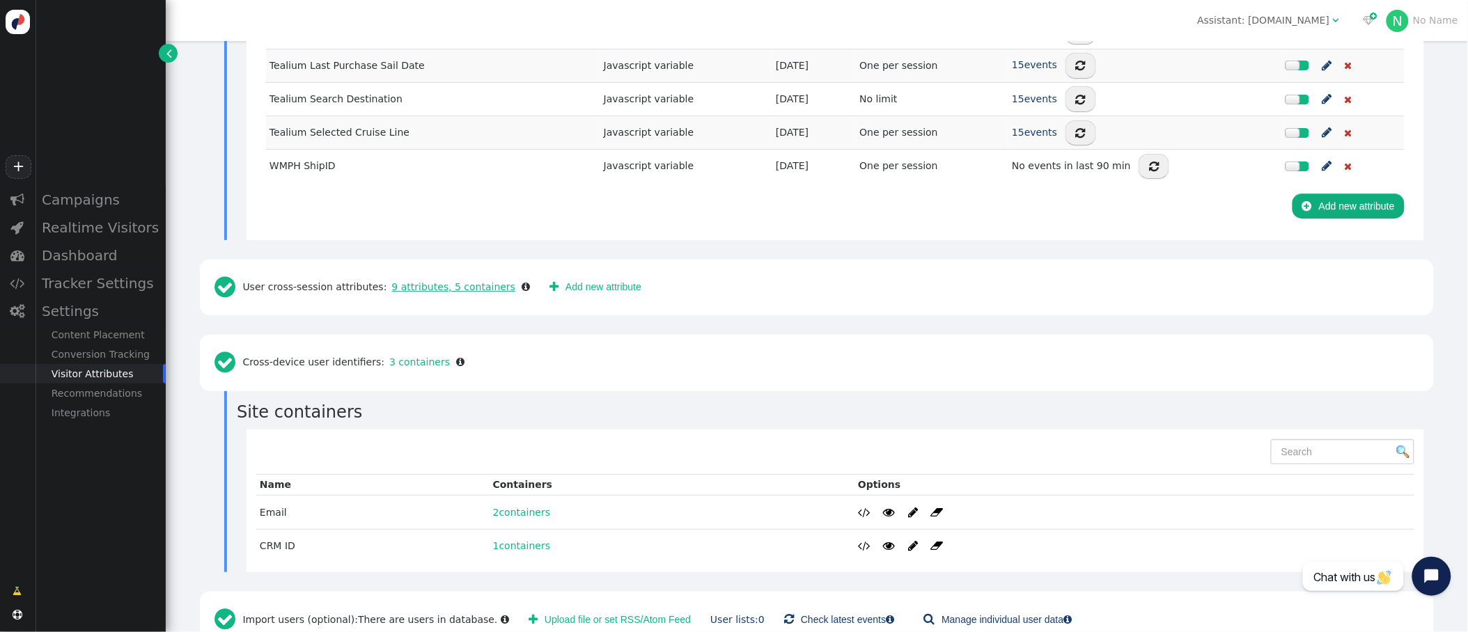
click at [447, 281] on link "9 attributes, 5 containers" at bounding box center [451, 286] width 129 height 11
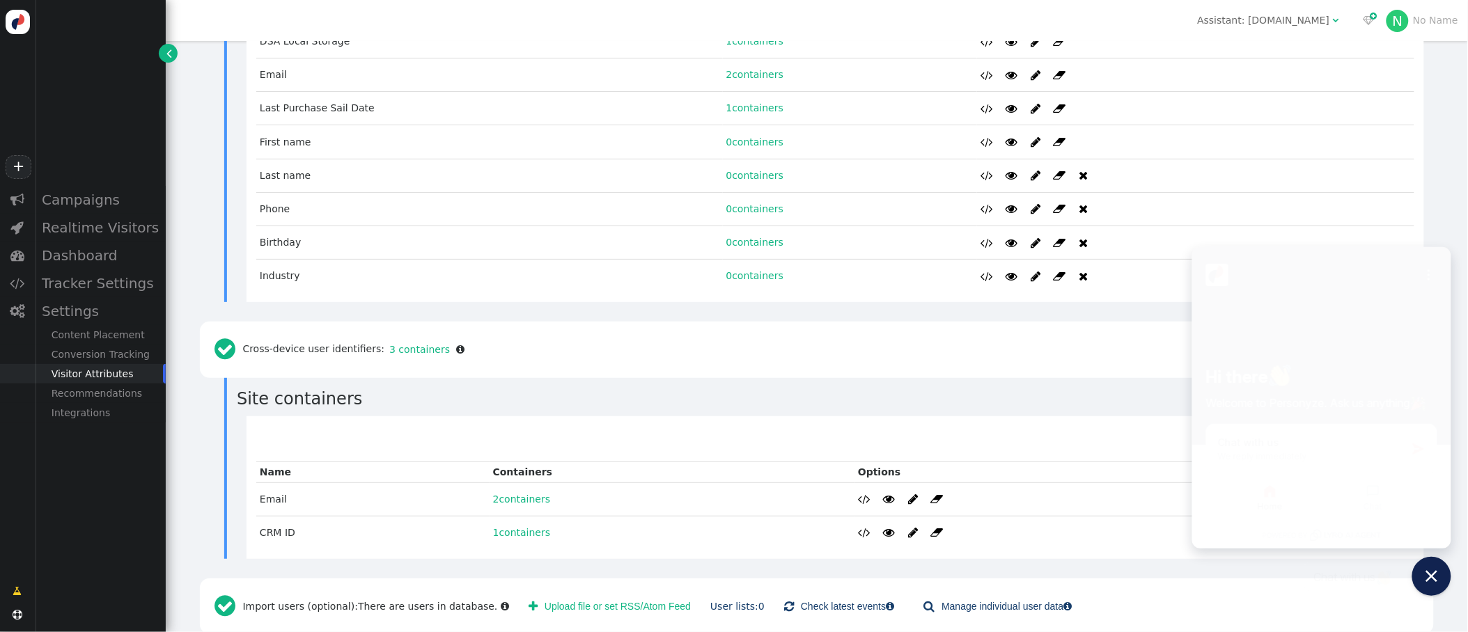
scroll to position [1373, 0]
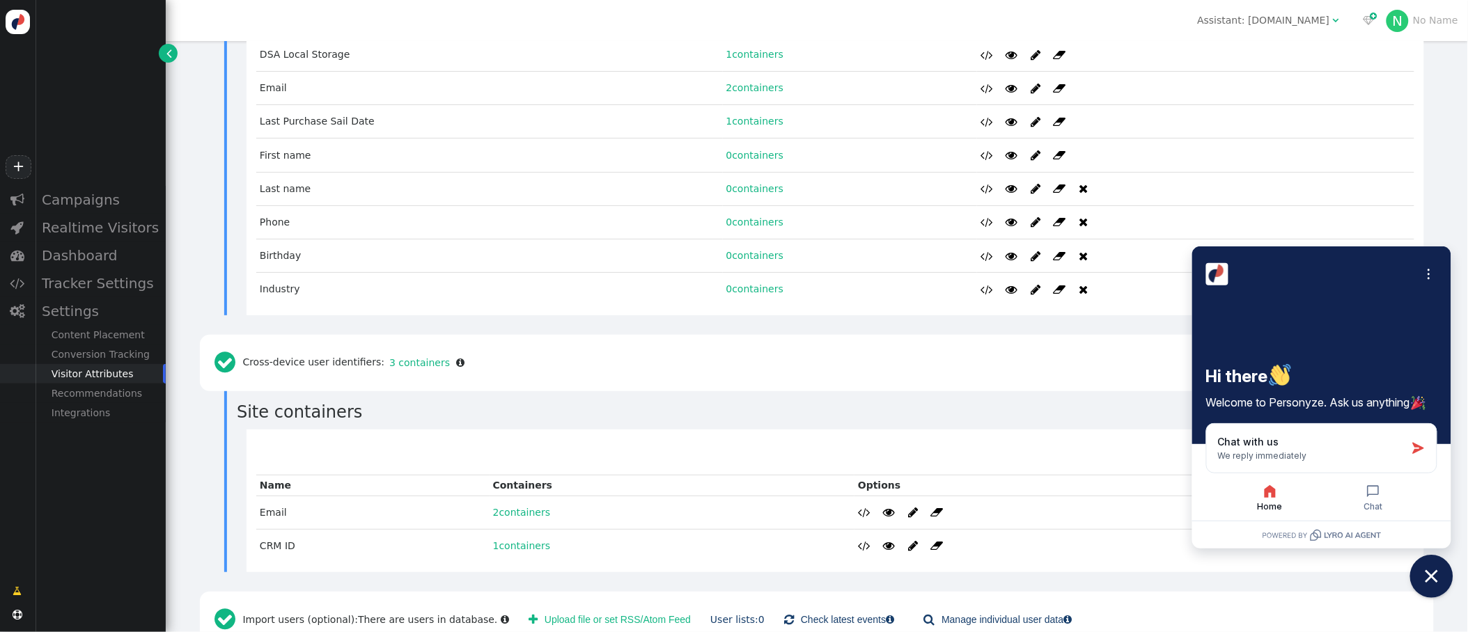
click at [1444, 588] on button "Close chat widget" at bounding box center [1431, 576] width 43 height 43
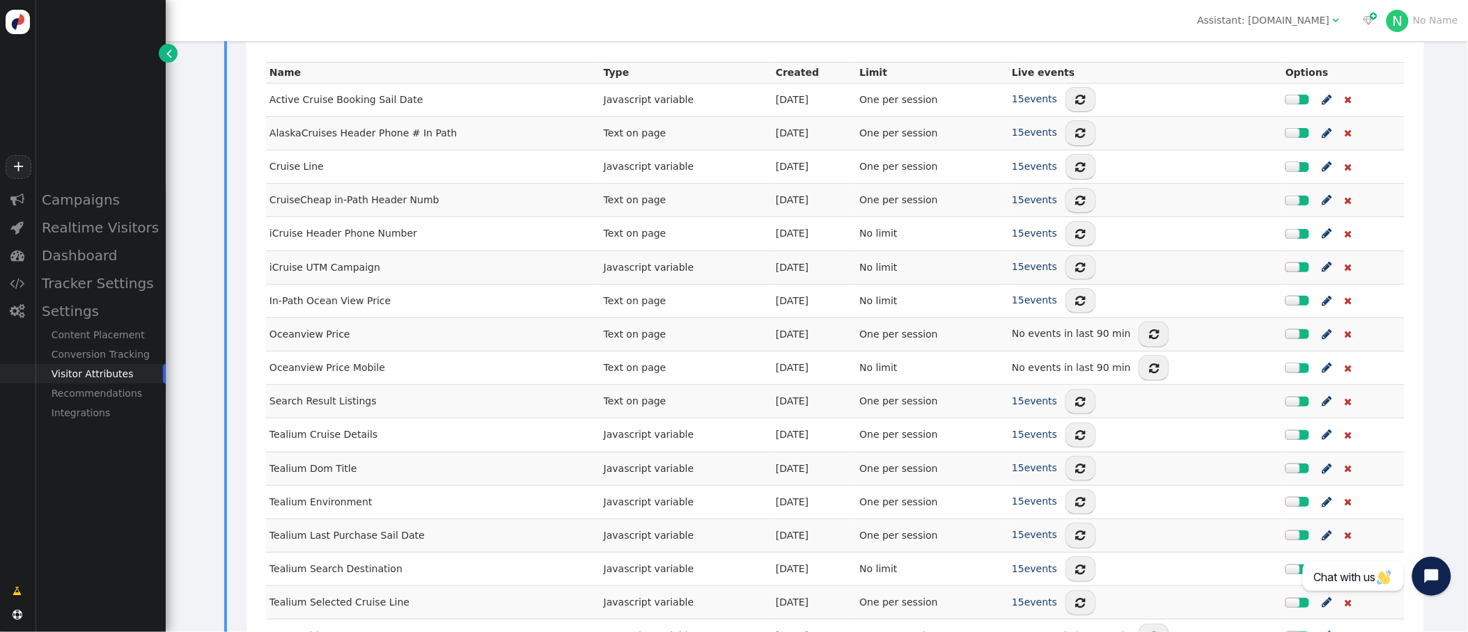
scroll to position [468, 0]
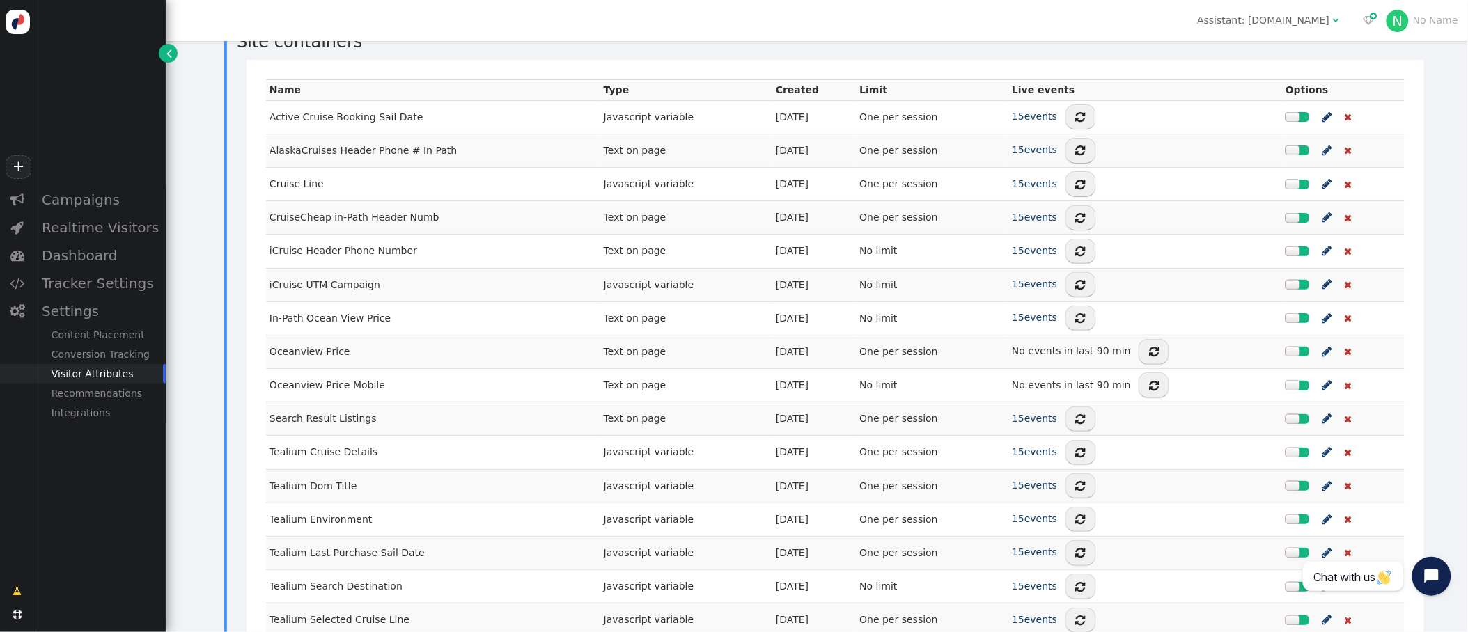
click at [109, 369] on div "Visitor Attributes" at bounding box center [100, 373] width 131 height 19
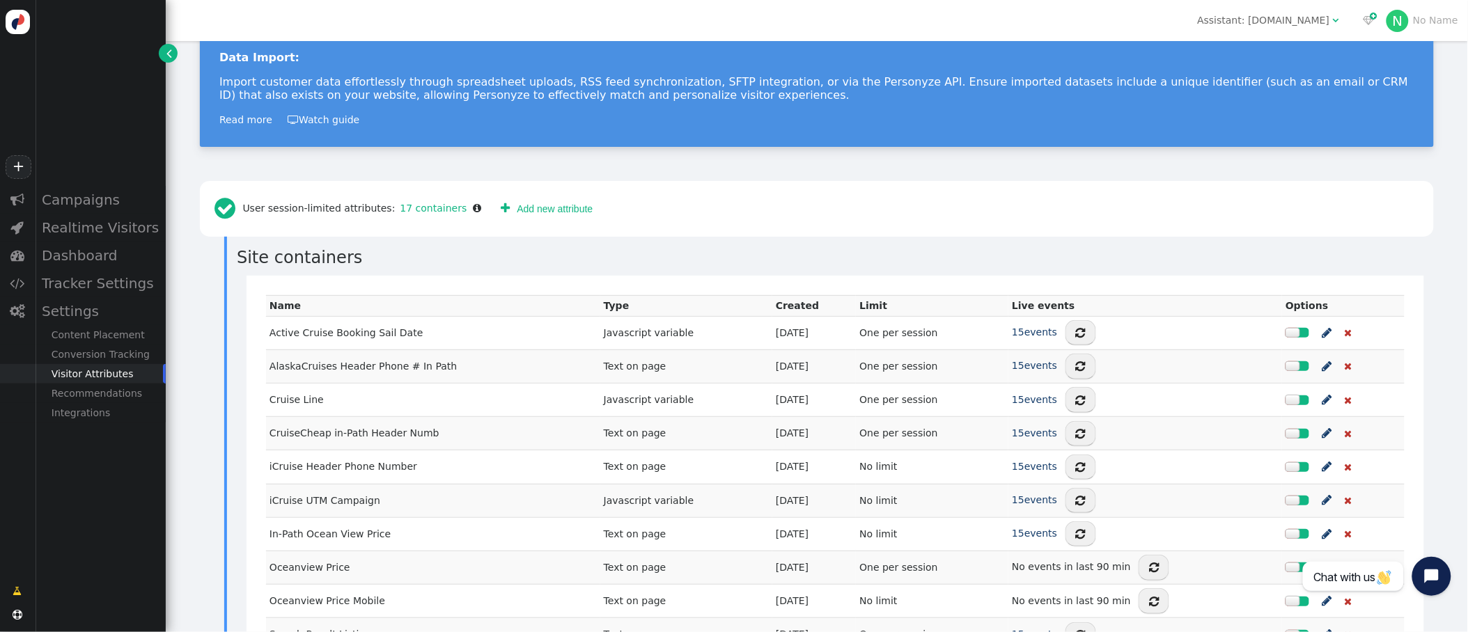
scroll to position [0, 0]
